Goal: Find specific page/section: Locate a particular part of the current website

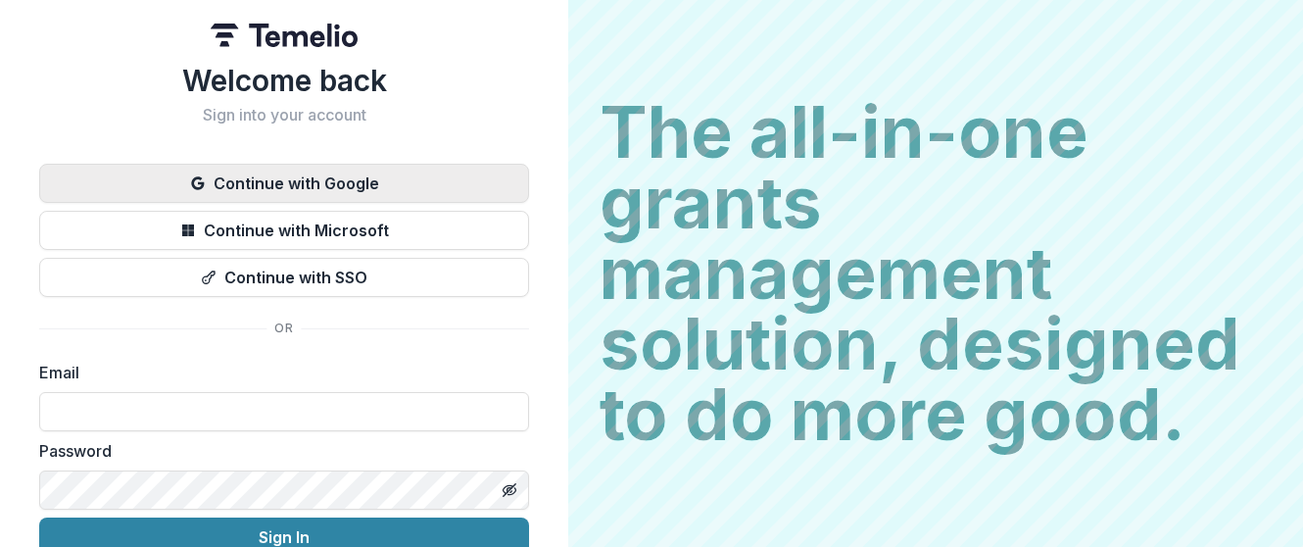
click at [270, 185] on button "Continue with Google" at bounding box center [284, 183] width 490 height 39
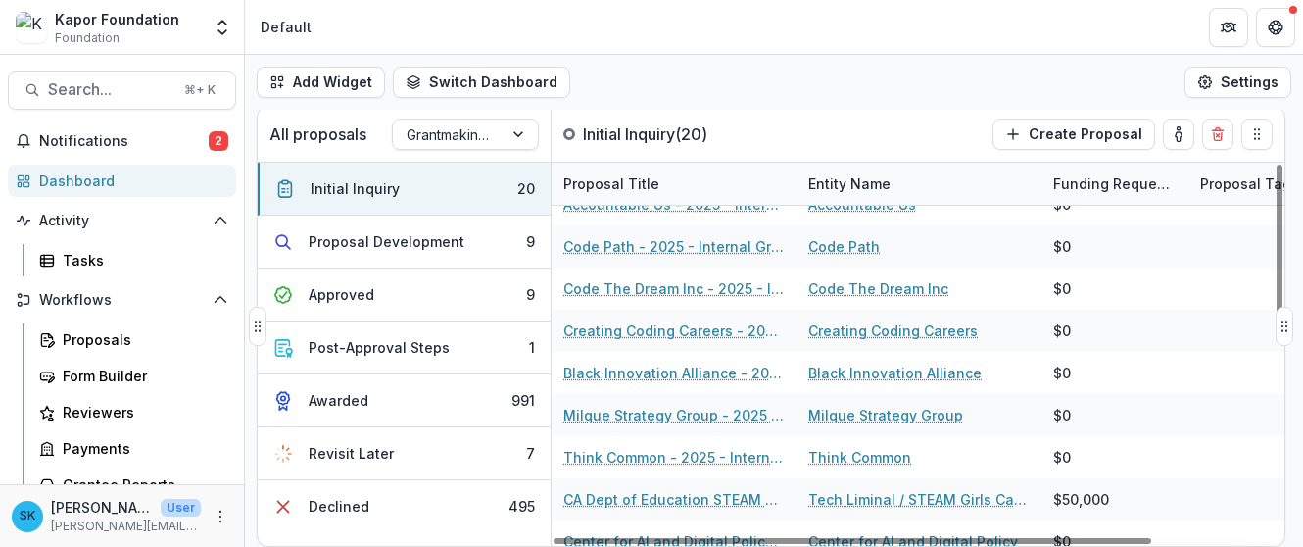
scroll to position [273, 0]
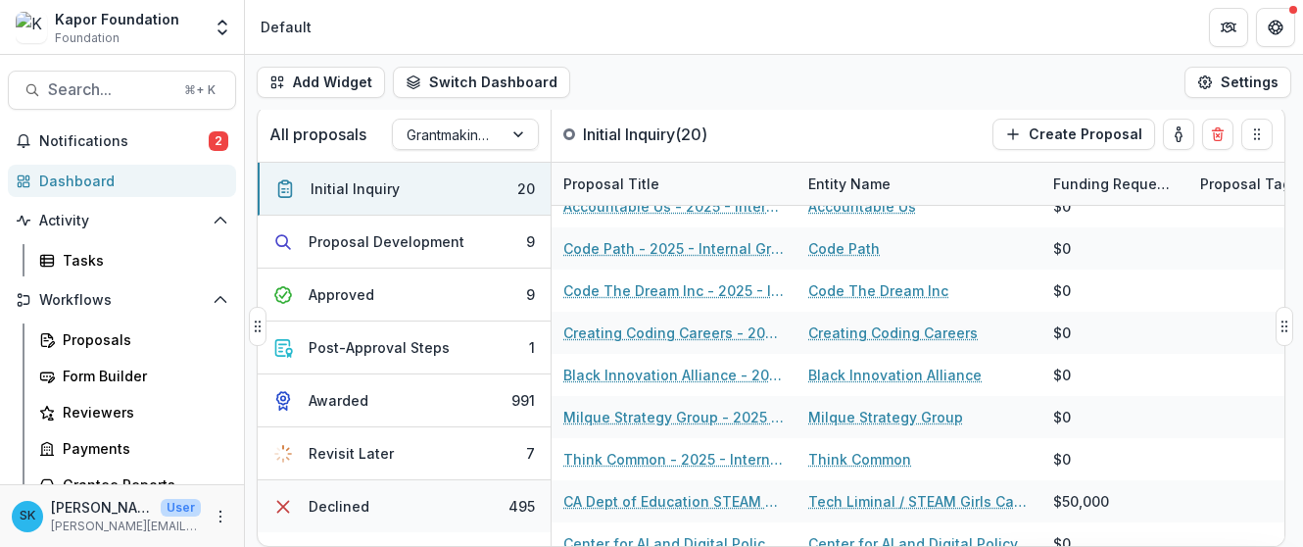
click at [458, 497] on button "Declined 495" at bounding box center [404, 506] width 293 height 52
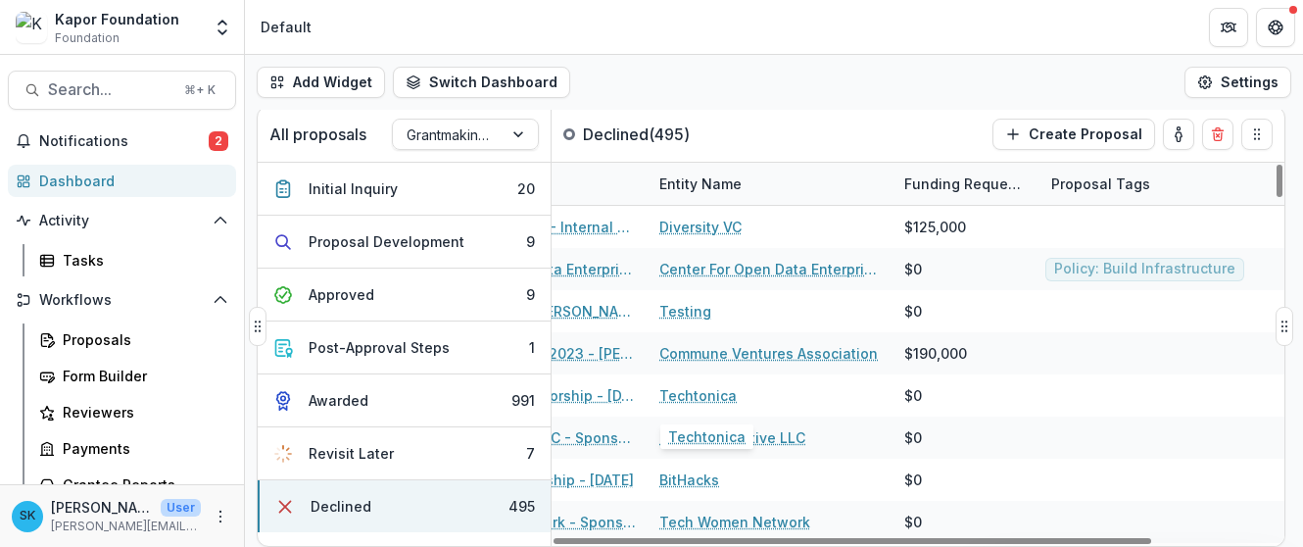
scroll to position [0, 0]
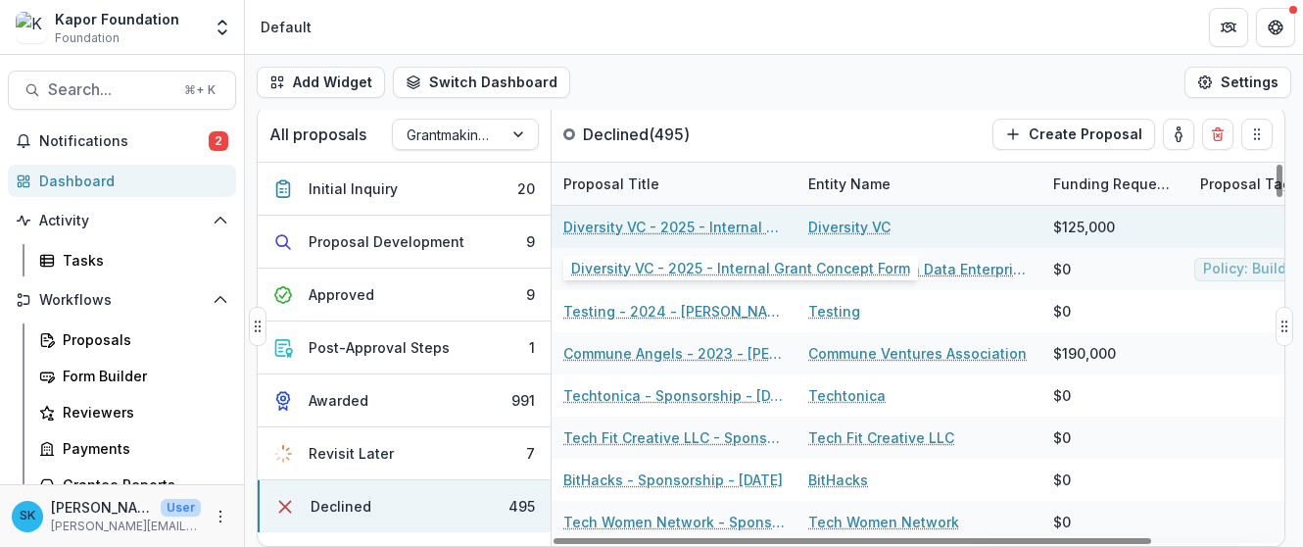
click at [690, 226] on link "Diversity VC - 2025 - Internal Grant Concept Form" at bounding box center [673, 227] width 221 height 21
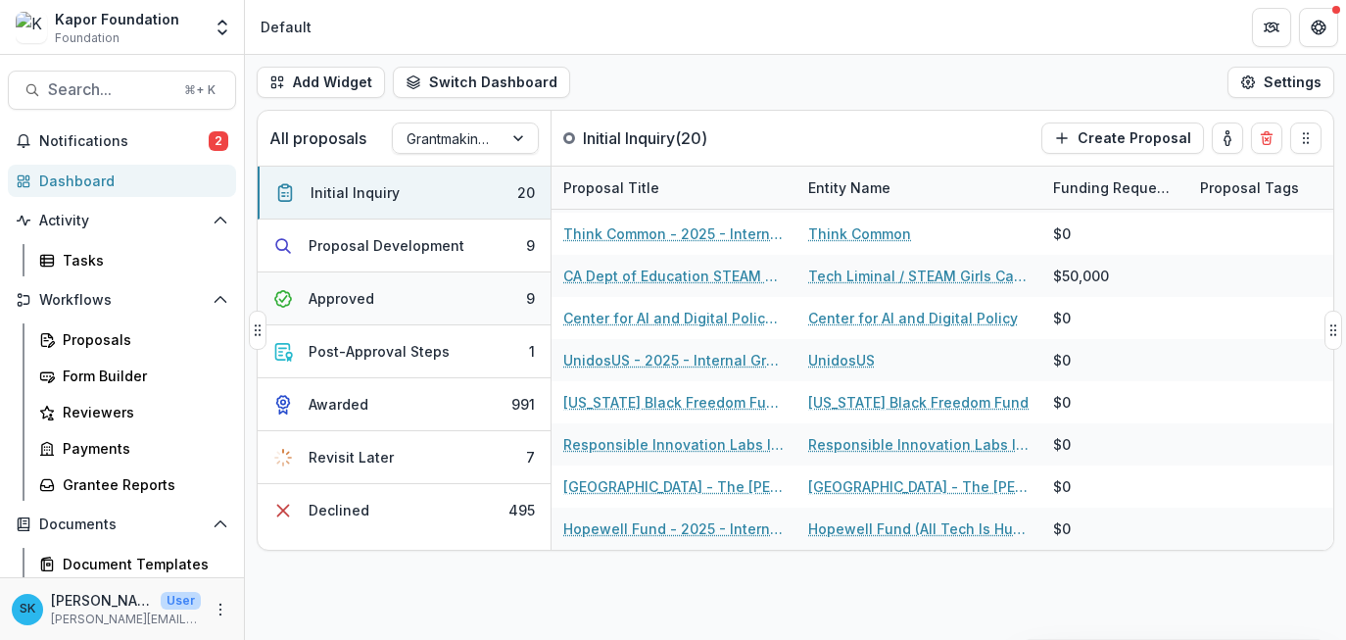
click at [388, 290] on button "Approved 9" at bounding box center [404, 298] width 293 height 53
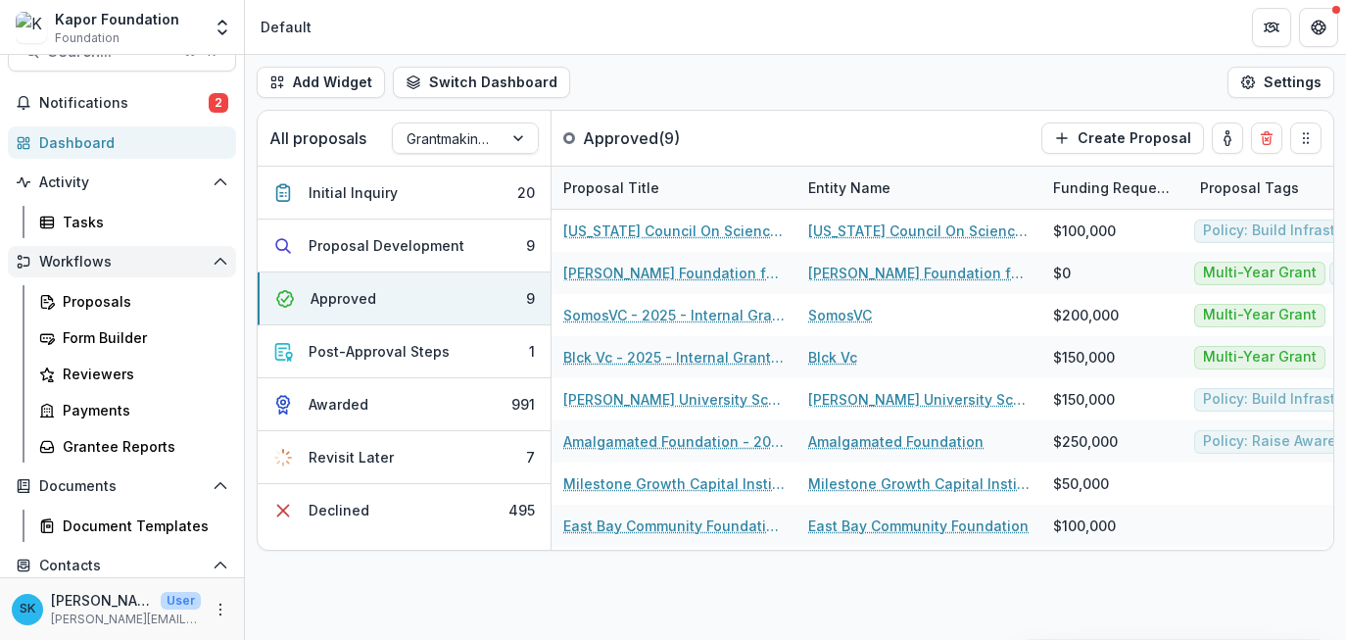
scroll to position [58, 0]
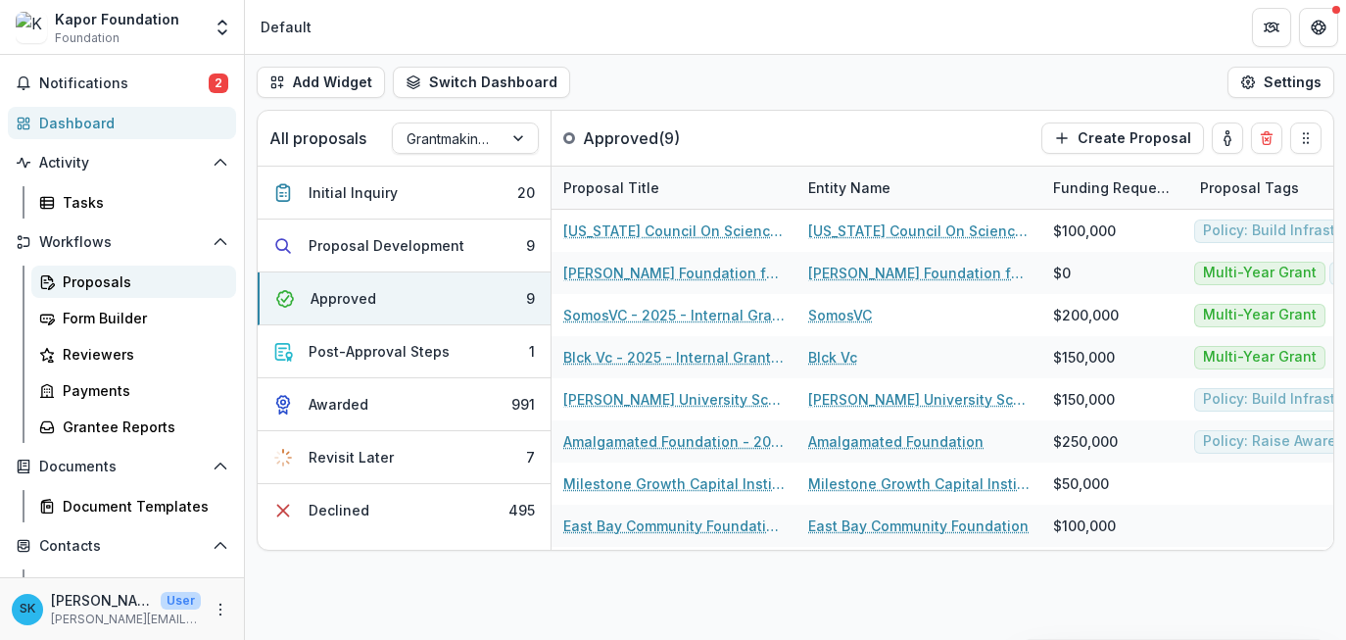
click at [121, 279] on div "Proposals" at bounding box center [142, 281] width 158 height 21
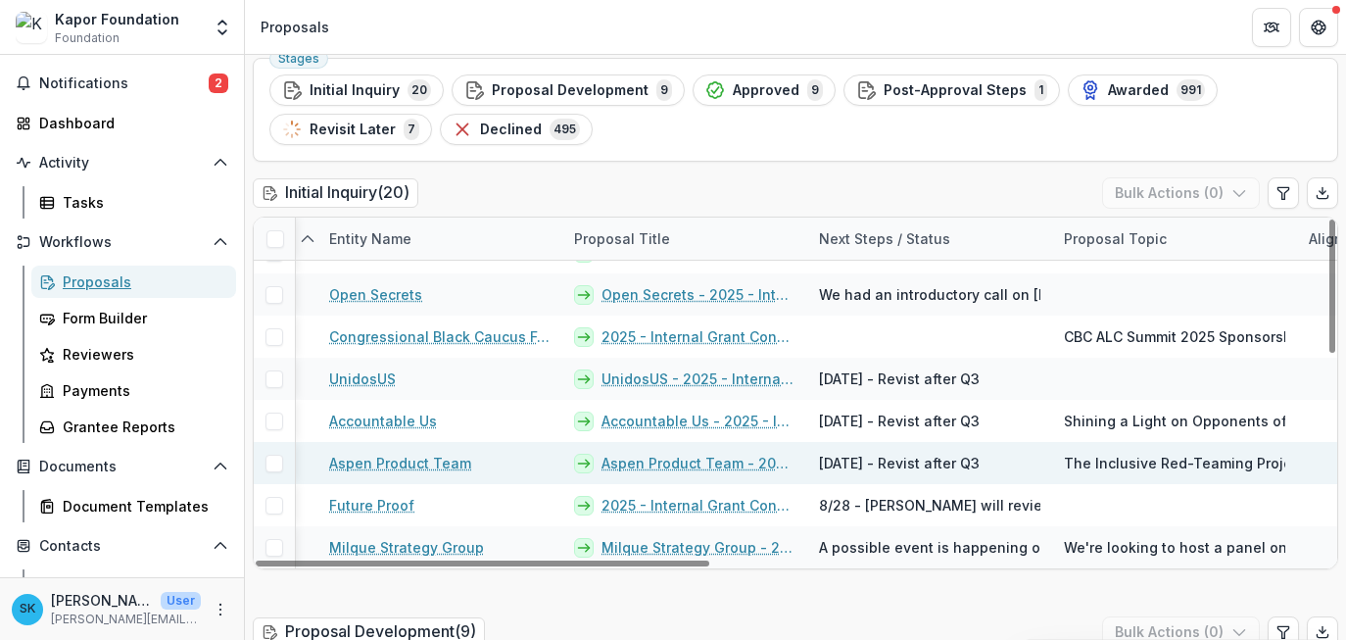
scroll to position [88, 0]
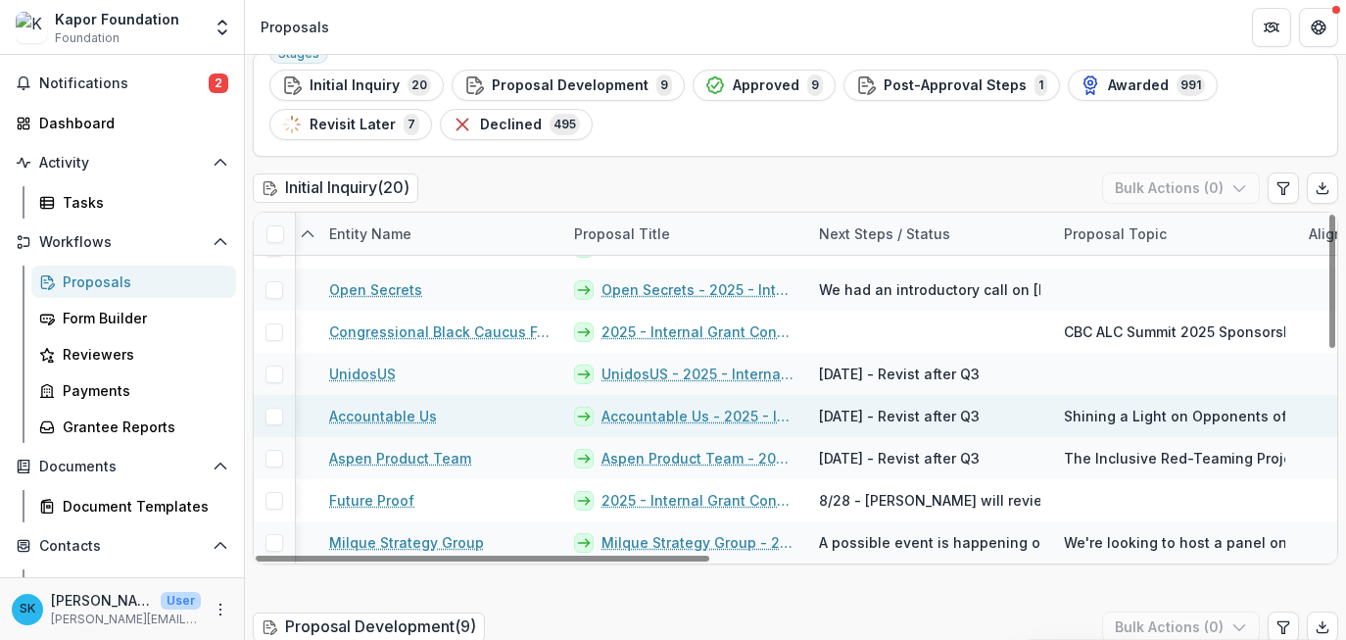
click at [706, 413] on link "Accountable Us - 2025 - Internal Grant Concept Form" at bounding box center [699, 416] width 194 height 21
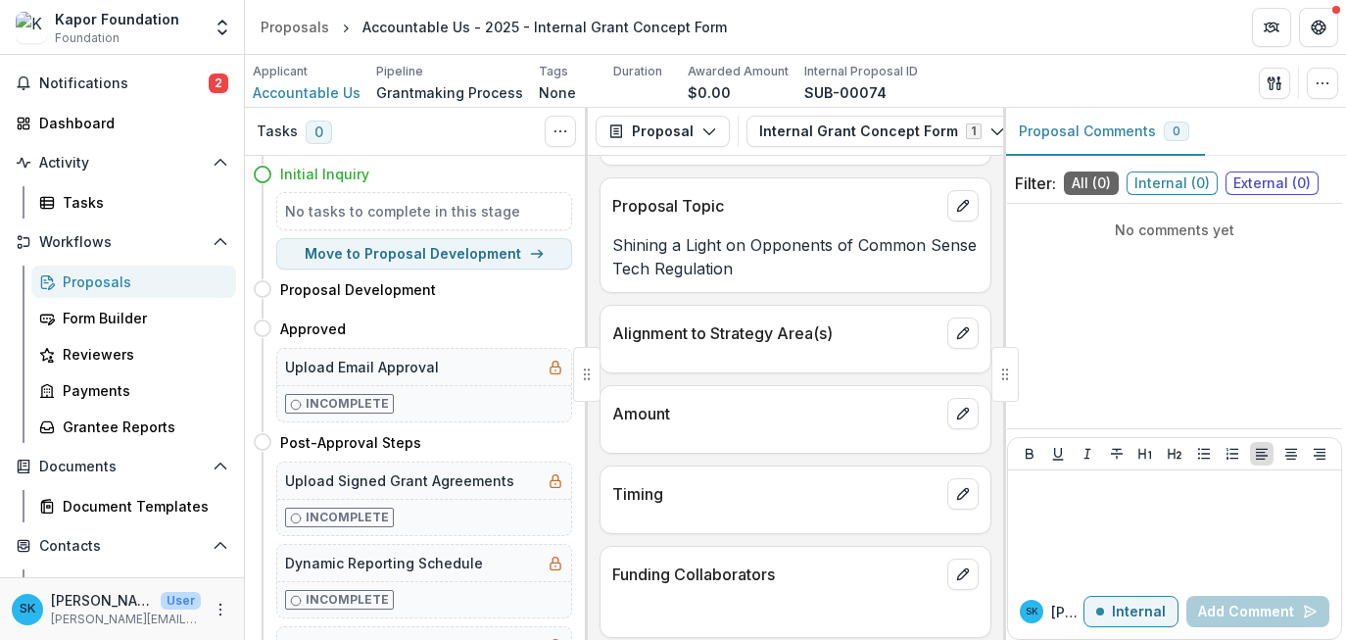
scroll to position [516, 0]
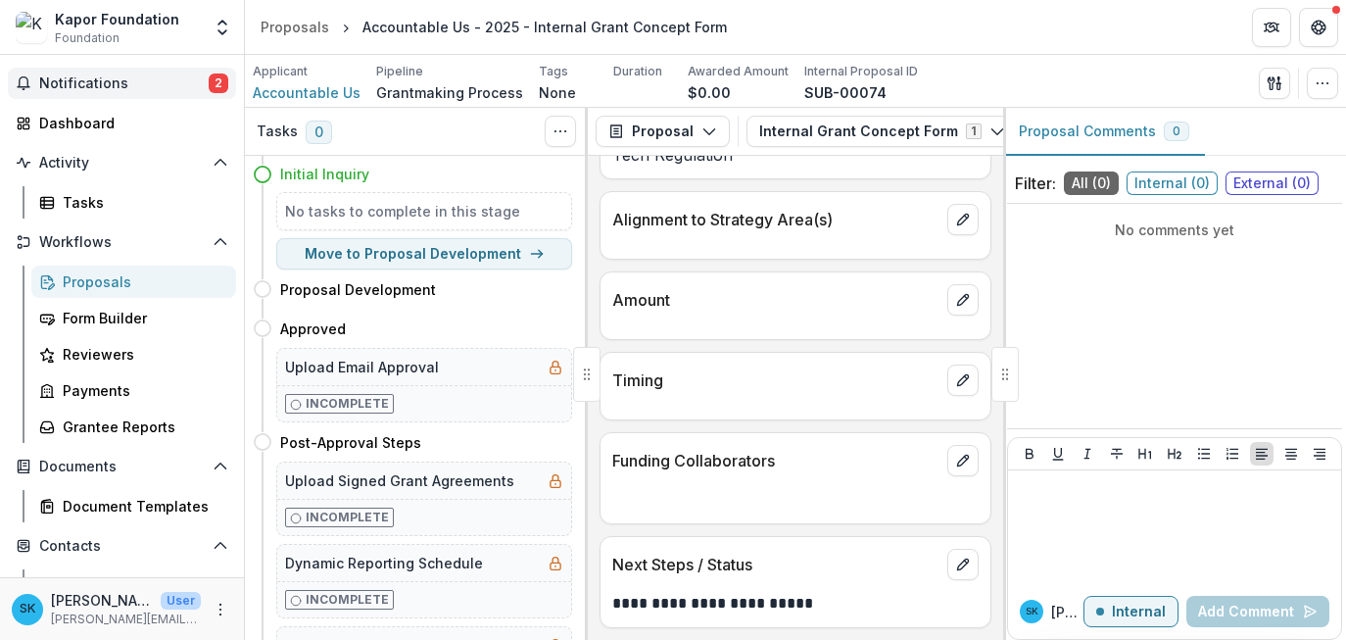
click at [63, 75] on span "Notifications" at bounding box center [124, 83] width 170 height 17
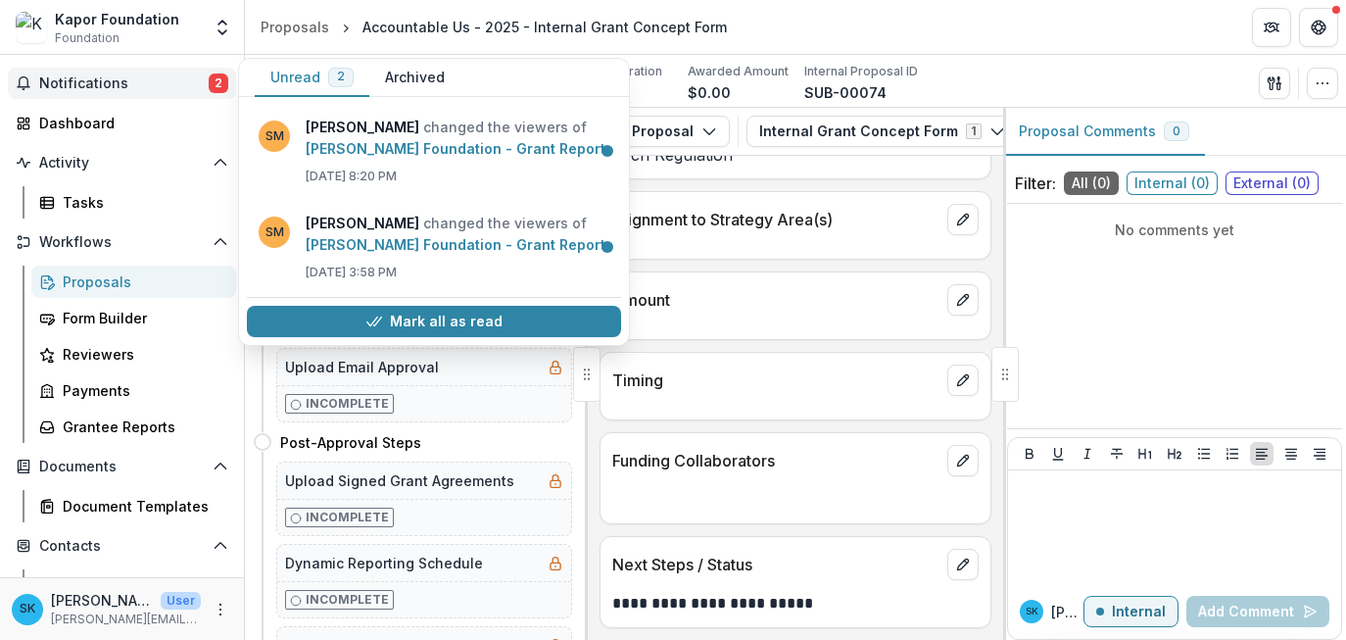
click at [134, 281] on div "Proposals" at bounding box center [142, 281] width 158 height 21
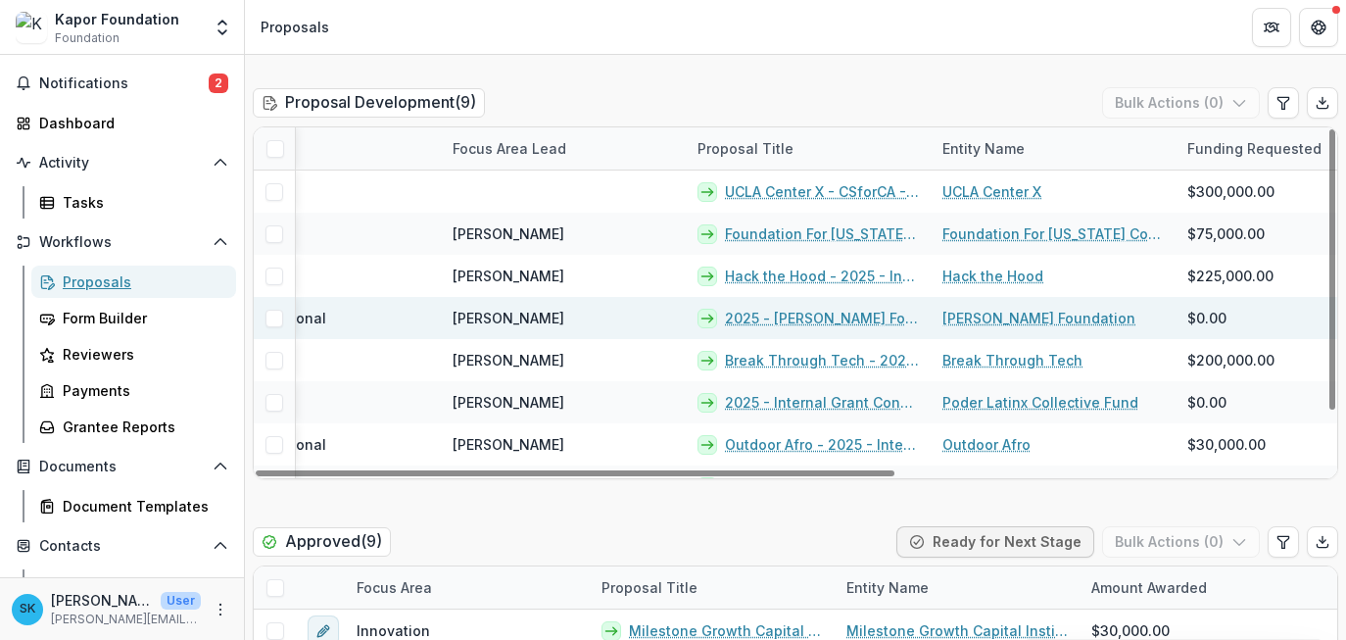
scroll to position [0, 128]
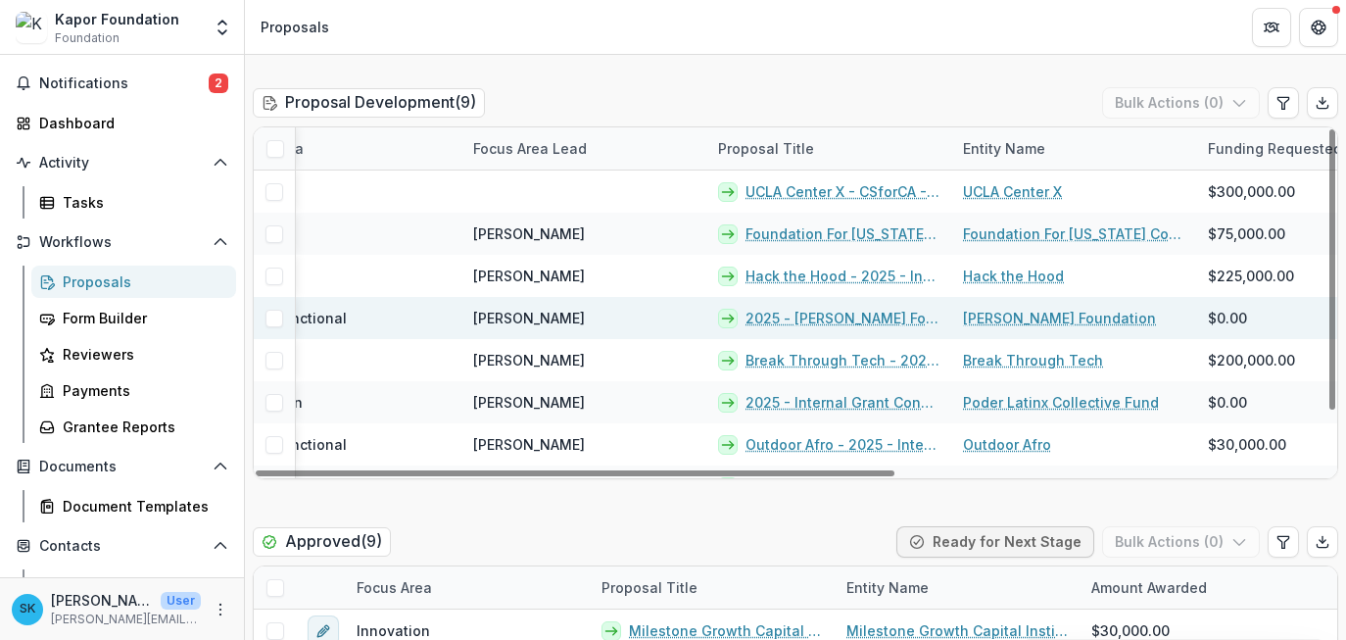
click at [899, 320] on link "2025 - [PERSON_NAME] Foundation Grant Proposal" at bounding box center [843, 318] width 194 height 21
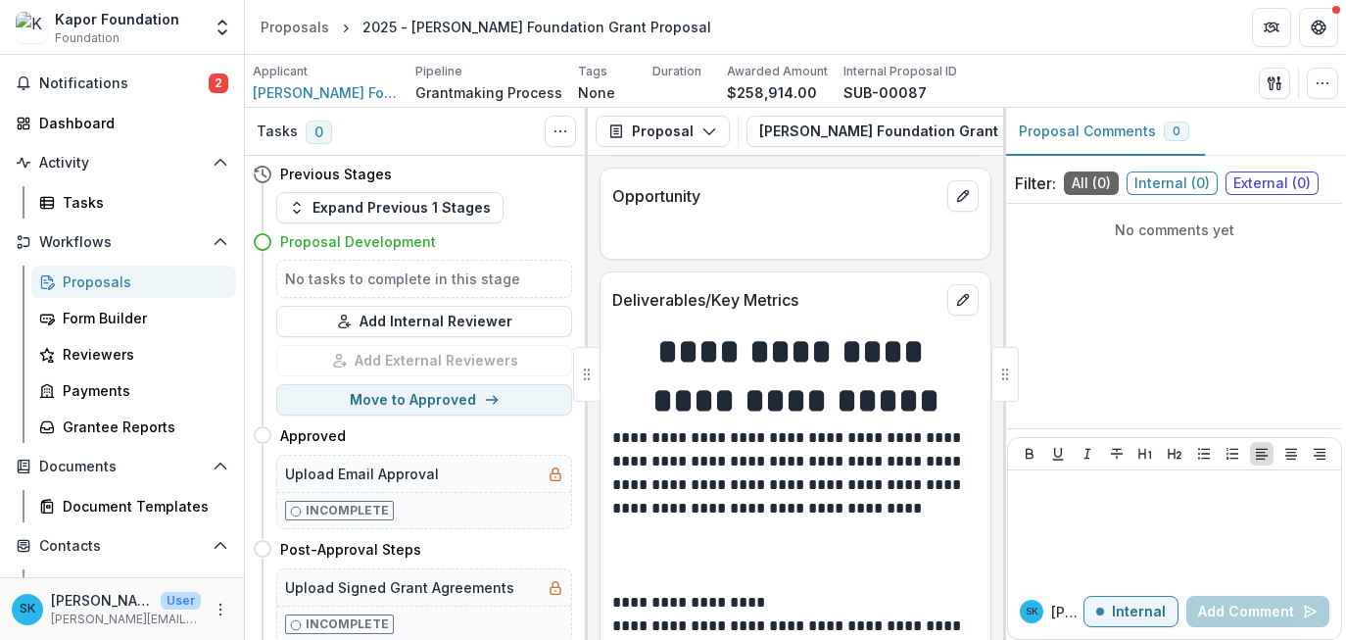
scroll to position [898, 0]
click at [17, 24] on img at bounding box center [31, 27] width 31 height 31
